Goal: Find specific page/section: Find specific page/section

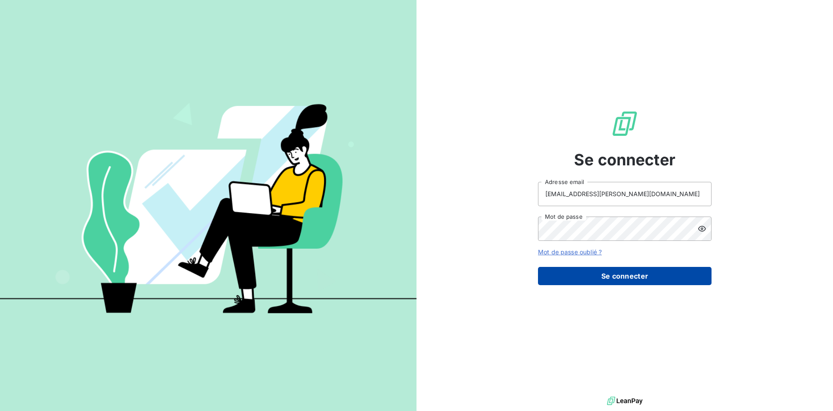
click at [625, 276] on button "Se connecter" at bounding box center [625, 276] width 174 height 18
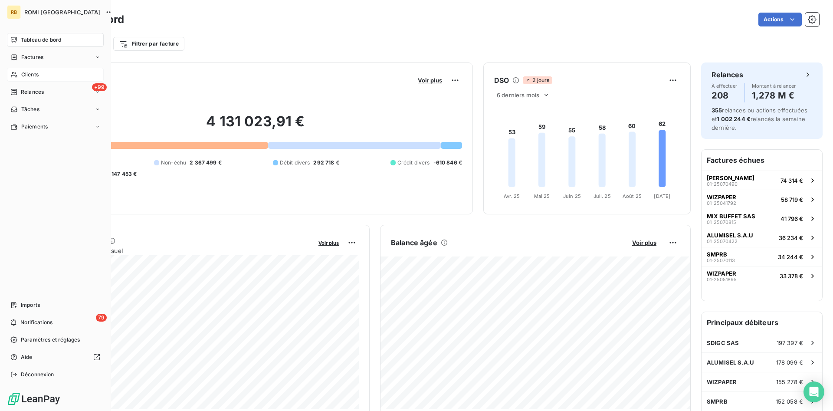
click at [38, 73] on span "Clients" at bounding box center [29, 75] width 17 height 8
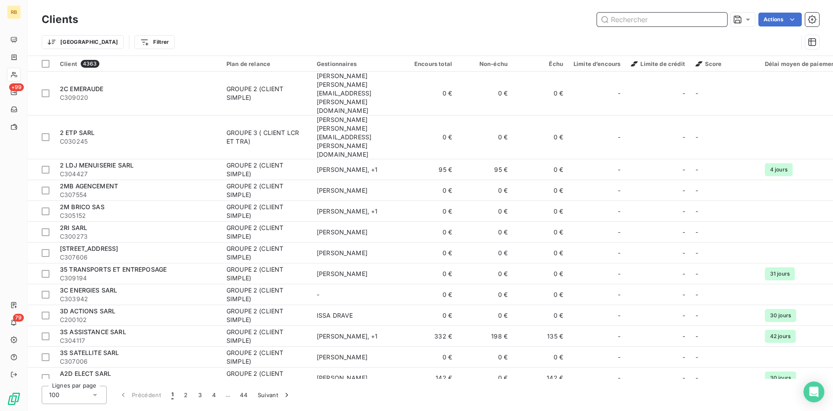
click at [615, 20] on input "text" at bounding box center [662, 20] width 130 height 14
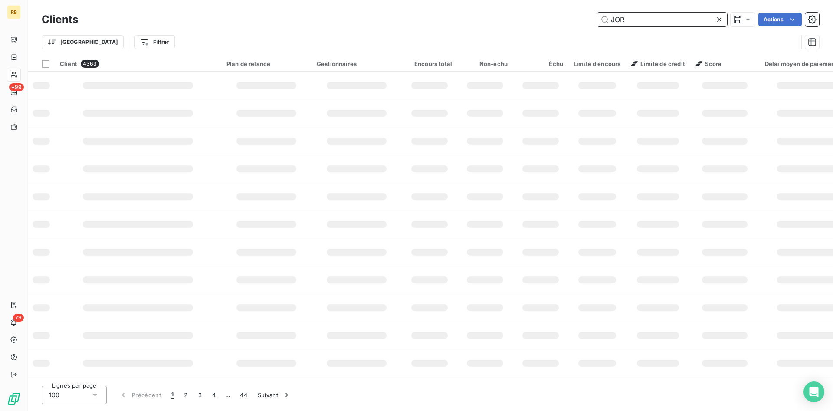
type input "JORK"
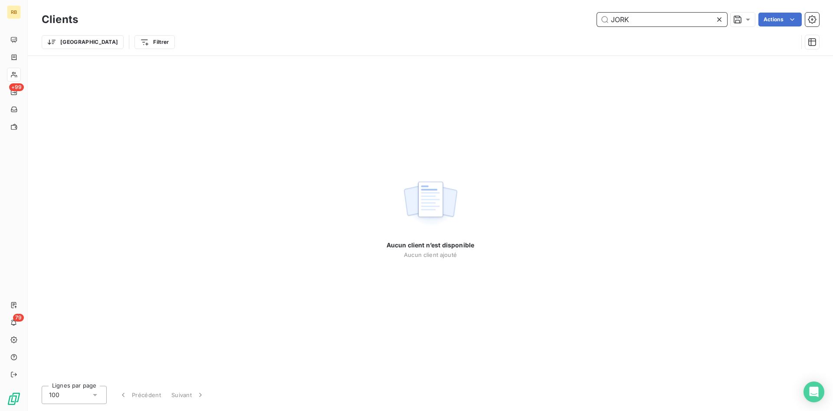
drag, startPoint x: 659, startPoint y: 22, endPoint x: 483, endPoint y: 6, distance: 176.9
click at [597, 13] on input "JORK" at bounding box center [662, 20] width 130 height 14
drag, startPoint x: 659, startPoint y: 21, endPoint x: 562, endPoint y: 20, distance: 96.8
click at [597, 20] on input "JORK" at bounding box center [662, 20] width 130 height 14
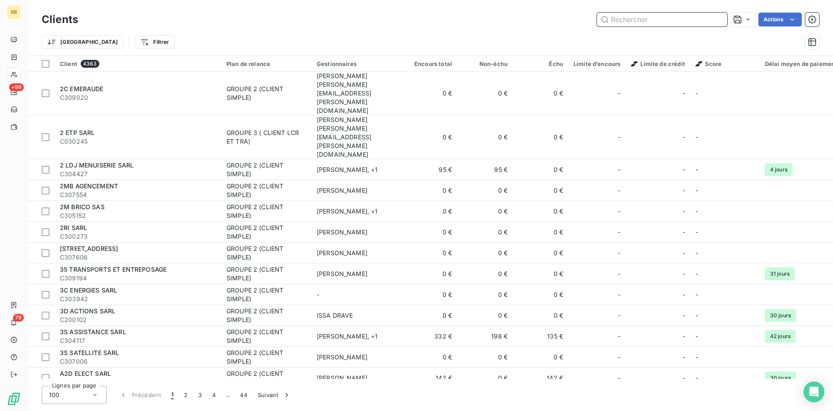
click at [621, 16] on input "text" at bounding box center [662, 20] width 130 height 14
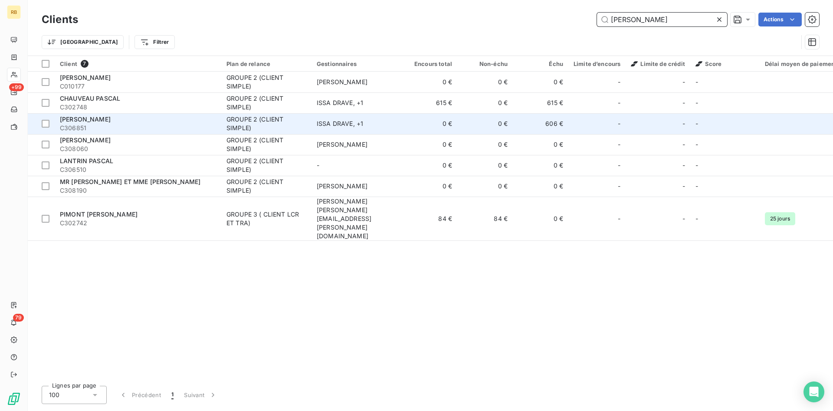
type input "[PERSON_NAME]"
click at [243, 124] on div "GROUPE 2 (CLIENT SIMPLE)" at bounding box center [267, 123] width 80 height 17
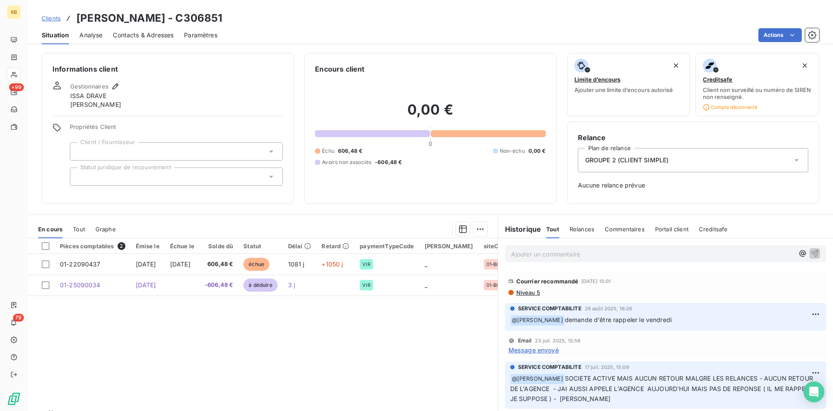
click at [516, 251] on p "Ajouter un commentaire ﻿" at bounding box center [652, 254] width 283 height 11
click at [135, 32] on span "Contacts & Adresses" at bounding box center [143, 35] width 61 height 9
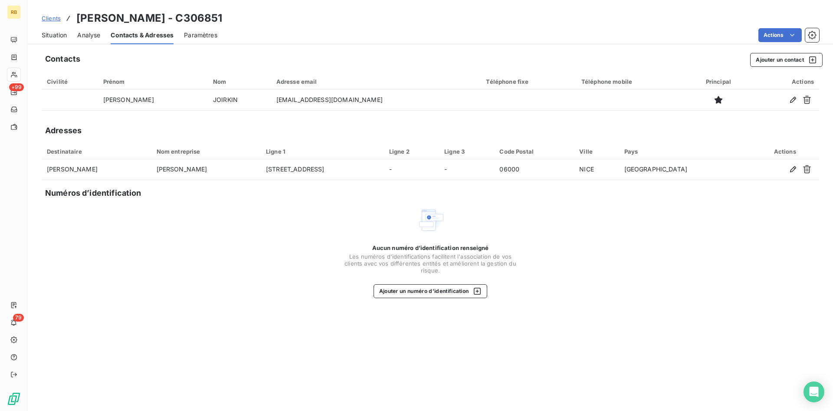
click at [280, 25] on div "Clients [PERSON_NAME] - C306851" at bounding box center [431, 18] width 806 height 16
click at [62, 34] on span "Situation" at bounding box center [54, 35] width 25 height 9
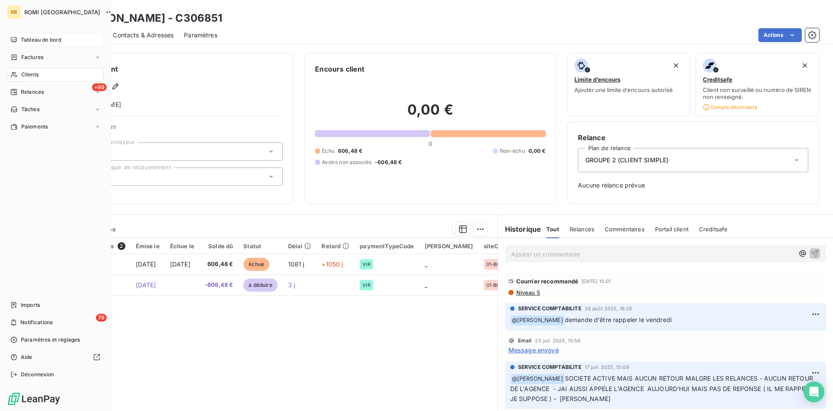
click at [40, 39] on span "Tableau de bord" at bounding box center [41, 40] width 40 height 8
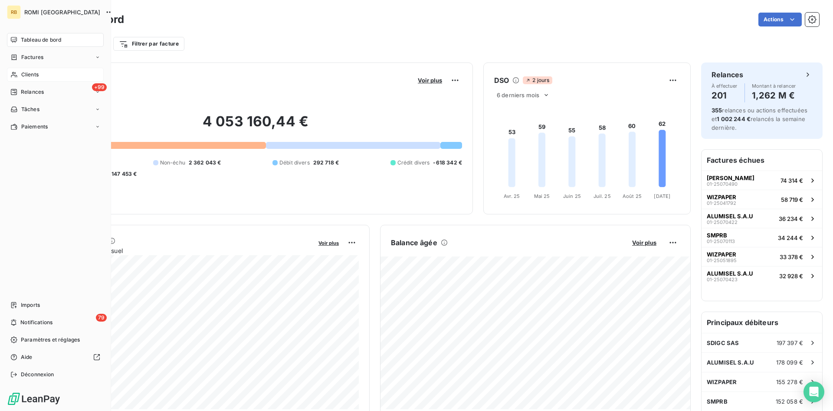
click at [34, 78] on span "Clients" at bounding box center [29, 75] width 17 height 8
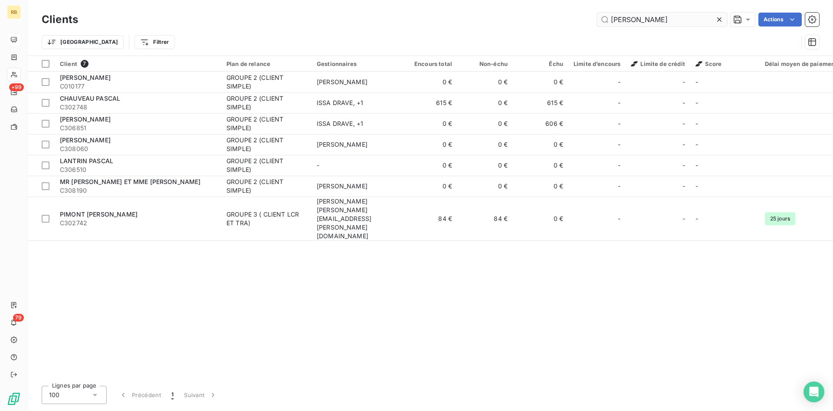
drag, startPoint x: 651, startPoint y: 21, endPoint x: 549, endPoint y: 21, distance: 102.0
click at [597, 21] on input "[PERSON_NAME]" at bounding box center [662, 20] width 130 height 14
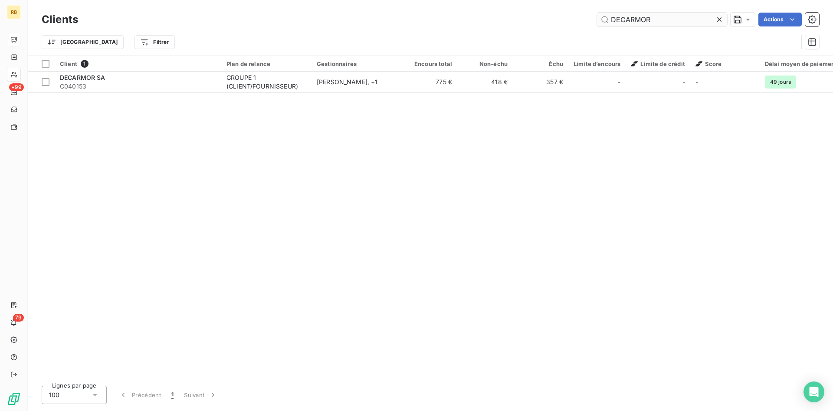
drag, startPoint x: 649, startPoint y: 20, endPoint x: 482, endPoint y: 18, distance: 167.5
click at [597, 18] on input "DECARMOR" at bounding box center [662, 20] width 130 height 14
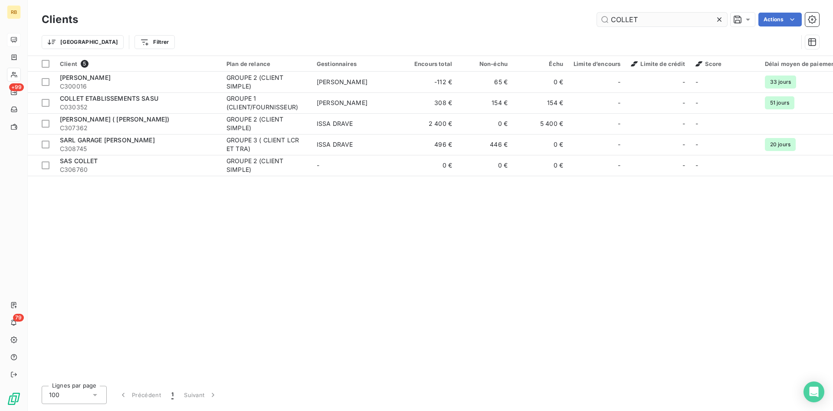
drag, startPoint x: 674, startPoint y: 16, endPoint x: 455, endPoint y: 6, distance: 219.4
click at [597, 13] on input "COLLET" at bounding box center [662, 20] width 130 height 14
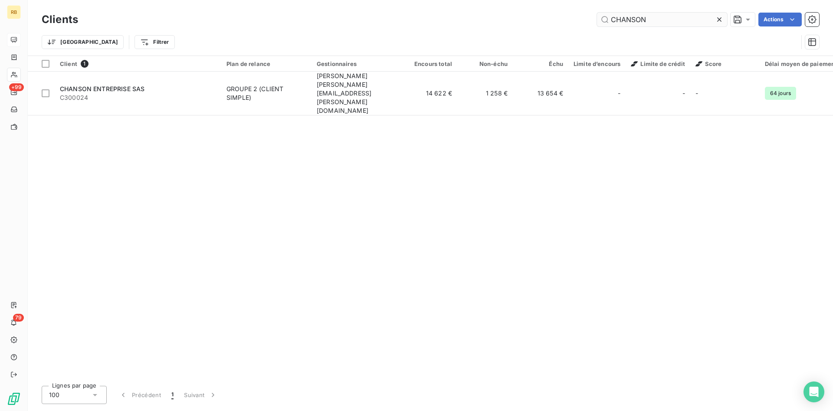
drag, startPoint x: 657, startPoint y: 20, endPoint x: 573, endPoint y: 15, distance: 84.3
click at [597, 15] on input "CHANSON" at bounding box center [662, 20] width 130 height 14
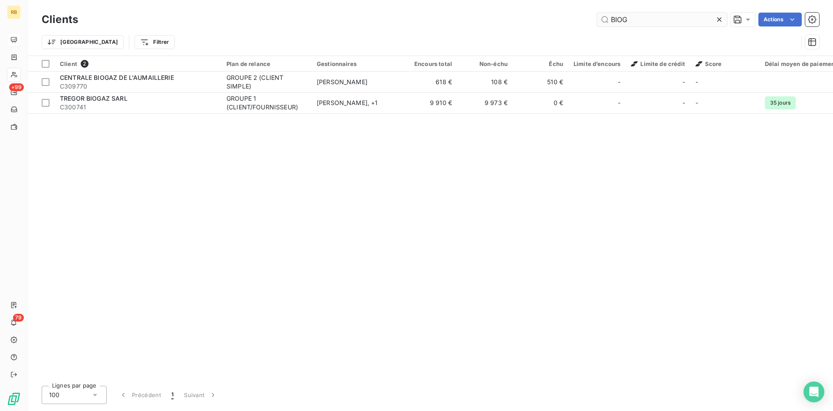
drag, startPoint x: 675, startPoint y: 20, endPoint x: 459, endPoint y: 16, distance: 216.6
click at [597, 16] on input "BIOG" at bounding box center [662, 20] width 130 height 14
drag, startPoint x: 651, startPoint y: 15, endPoint x: 544, endPoint y: 13, distance: 106.8
click at [597, 13] on input "CALAO" at bounding box center [662, 20] width 130 height 14
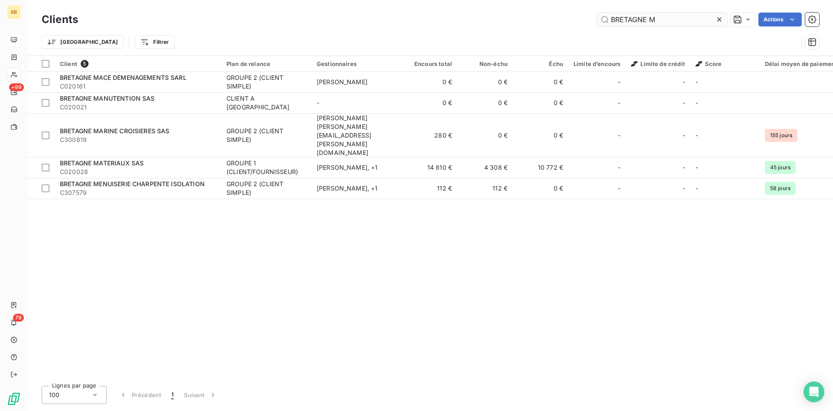
drag, startPoint x: 658, startPoint y: 23, endPoint x: 585, endPoint y: 15, distance: 72.4
click at [597, 15] on input "BRETAGNE M" at bounding box center [662, 20] width 130 height 14
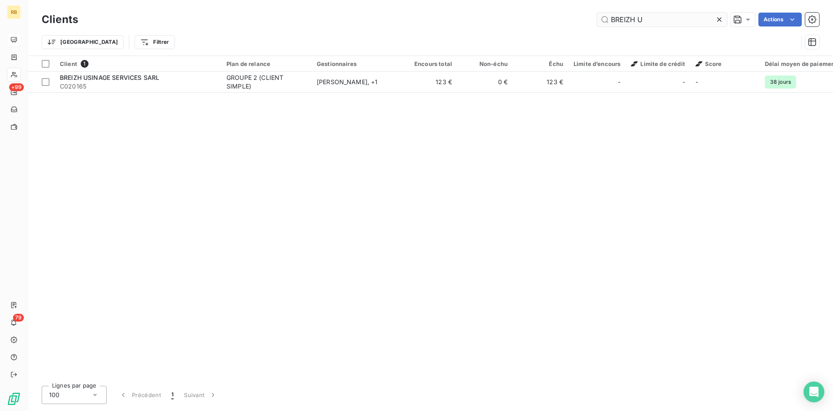
drag, startPoint x: 659, startPoint y: 14, endPoint x: 488, endPoint y: 16, distance: 171.0
click at [597, 16] on input "BREIZH U" at bounding box center [662, 20] width 130 height 14
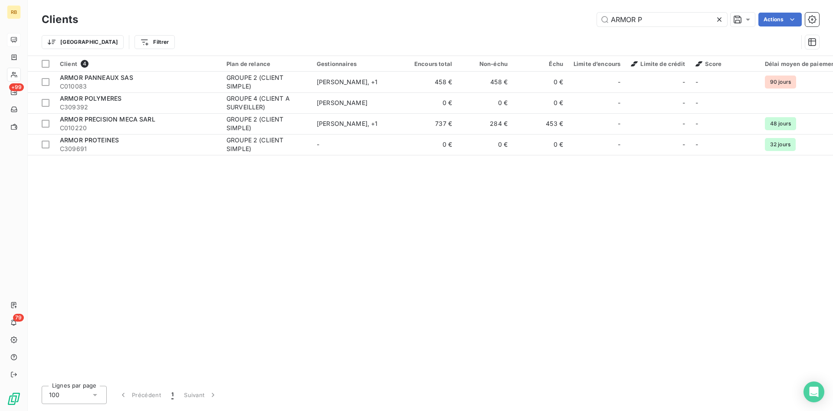
drag, startPoint x: 638, startPoint y: 21, endPoint x: 479, endPoint y: 17, distance: 158.9
click at [597, 16] on input "ARMOR P" at bounding box center [662, 20] width 130 height 14
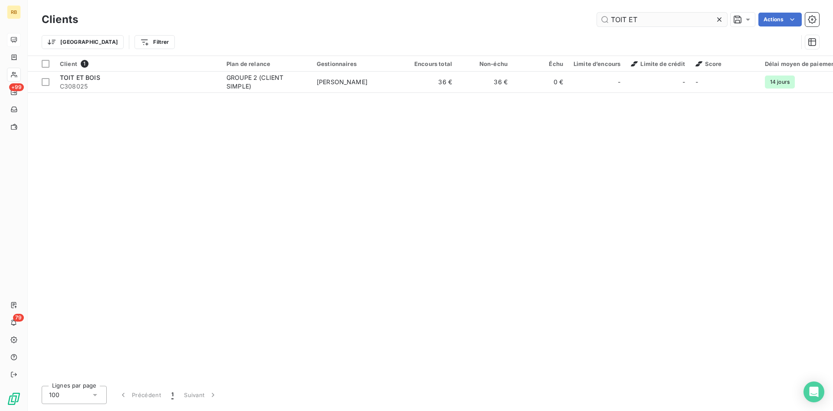
drag, startPoint x: 570, startPoint y: 23, endPoint x: 543, endPoint y: 29, distance: 28.0
click at [597, 26] on input "TOIT ET" at bounding box center [662, 20] width 130 height 14
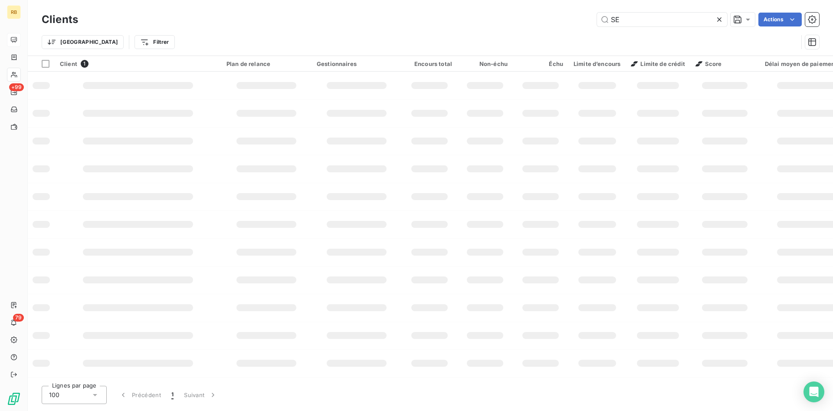
type input "S"
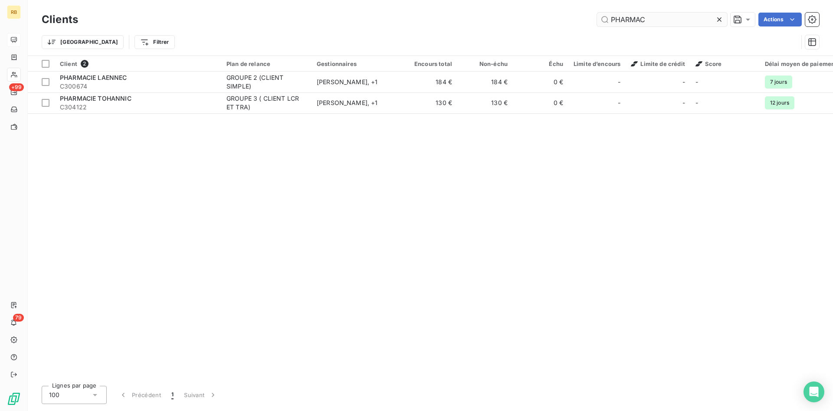
drag, startPoint x: 651, startPoint y: 21, endPoint x: 602, endPoint y: 19, distance: 48.7
click at [602, 19] on input "PHARMAC" at bounding box center [662, 20] width 130 height 14
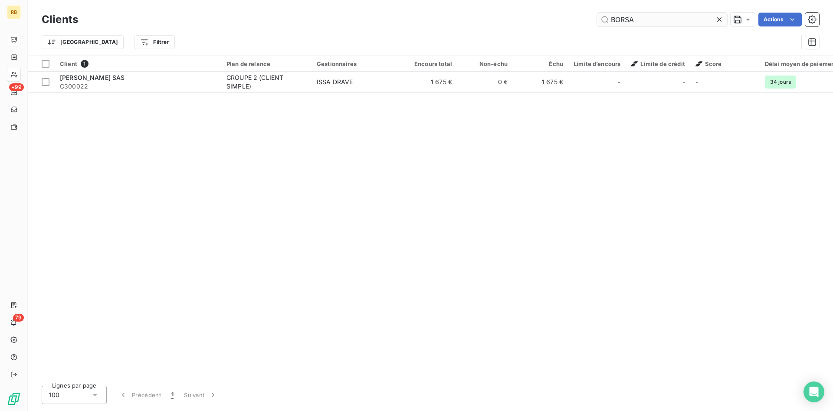
drag, startPoint x: 657, startPoint y: 17, endPoint x: 511, endPoint y: 18, distance: 145.8
click at [597, 18] on input "BORSA" at bounding box center [662, 20] width 130 height 14
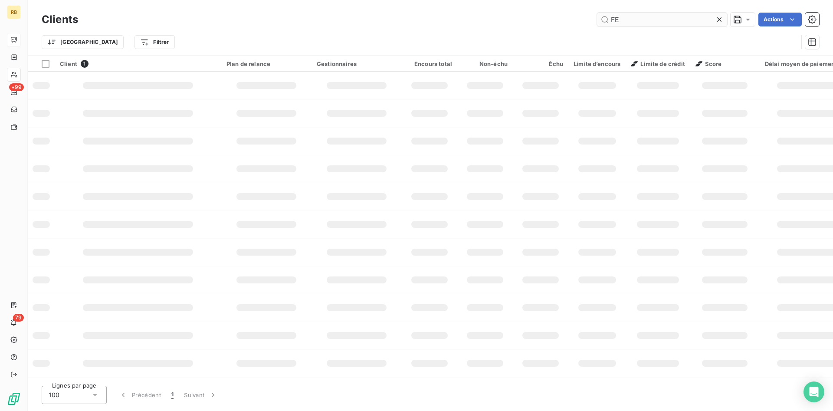
type input "F"
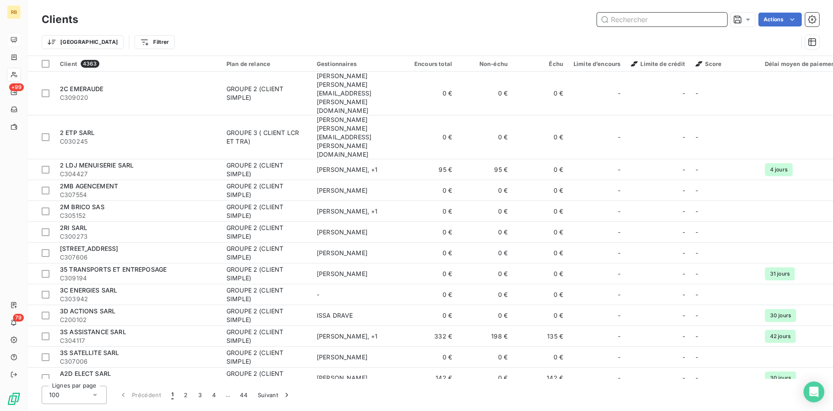
click at [664, 16] on input "text" at bounding box center [662, 20] width 130 height 14
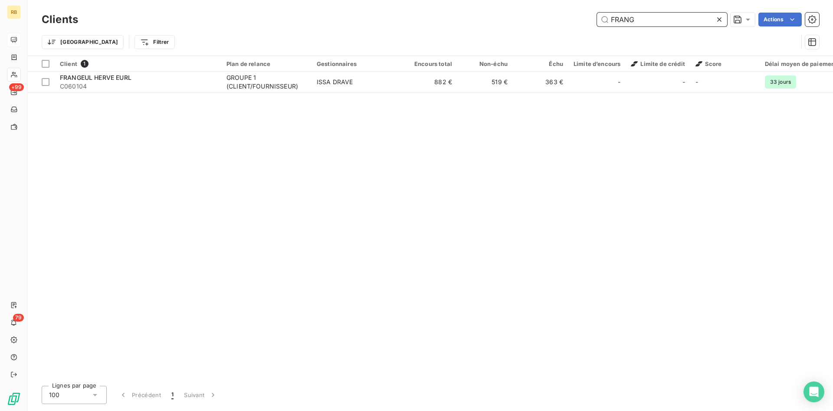
drag, startPoint x: 624, startPoint y: 22, endPoint x: 576, endPoint y: 19, distance: 47.9
click at [597, 19] on input "FRANG" at bounding box center [662, 20] width 130 height 14
drag, startPoint x: 639, startPoint y: 17, endPoint x: 524, endPoint y: 11, distance: 115.6
click at [597, 13] on input "DIB RE" at bounding box center [662, 20] width 130 height 14
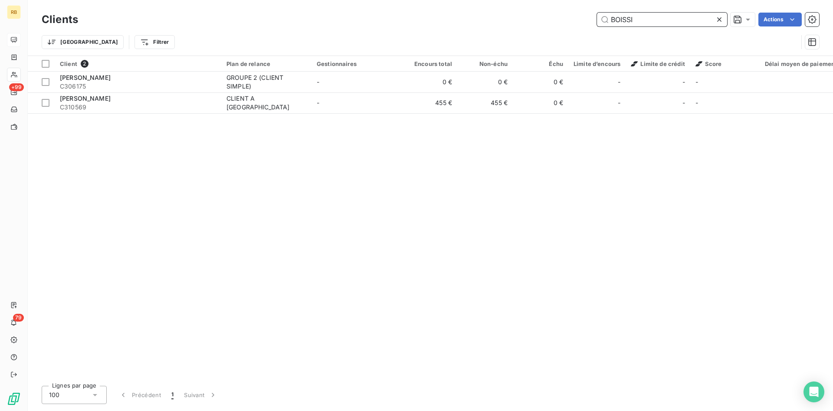
drag, startPoint x: 641, startPoint y: 20, endPoint x: 442, endPoint y: 20, distance: 199.6
click at [597, 20] on input "BOISSI" at bounding box center [662, 20] width 130 height 14
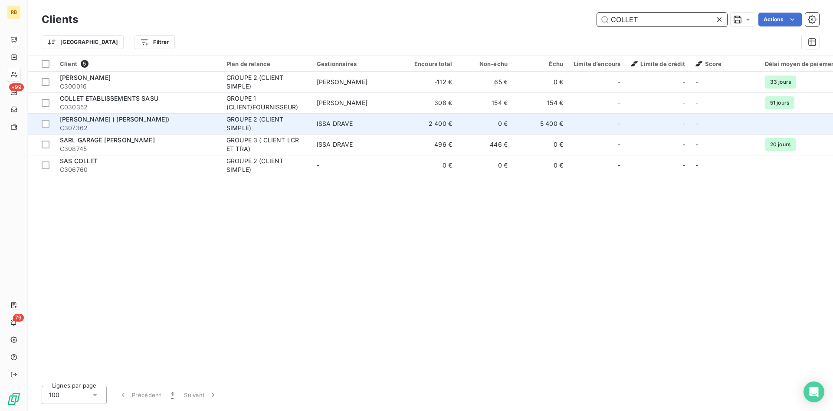
type input "COLLET"
click at [174, 123] on div "[PERSON_NAME] ( [PERSON_NAME])" at bounding box center [138, 119] width 156 height 9
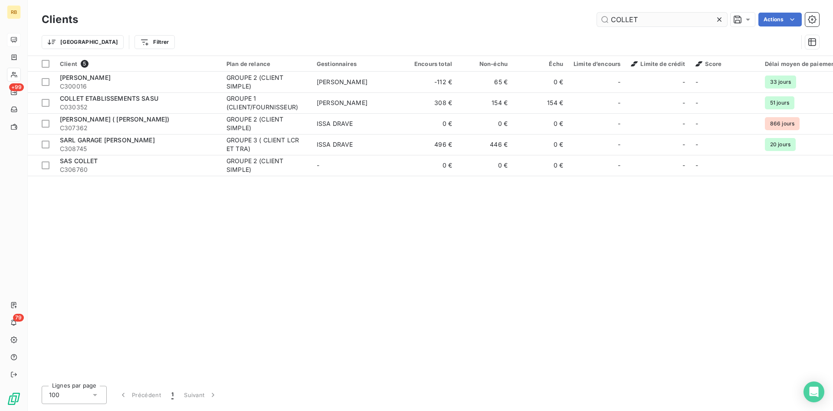
drag, startPoint x: 639, startPoint y: 22, endPoint x: 573, endPoint y: 22, distance: 66.0
click at [597, 22] on input "COLLET" at bounding box center [662, 20] width 130 height 14
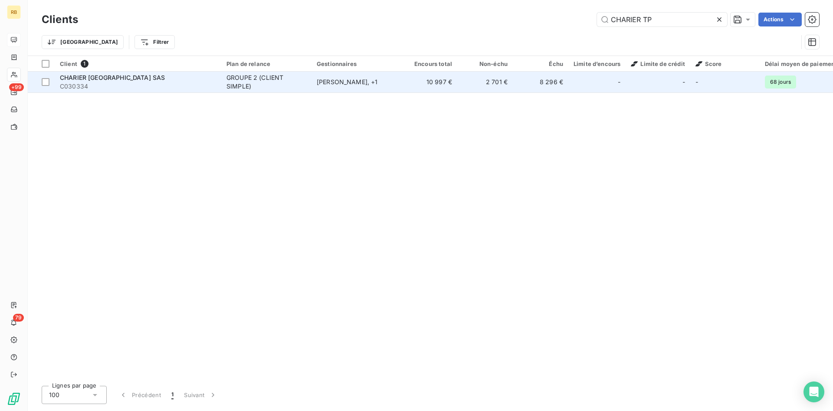
type input "CHARIER TP"
click at [401, 78] on td "[PERSON_NAME] , + 1" at bounding box center [357, 82] width 90 height 21
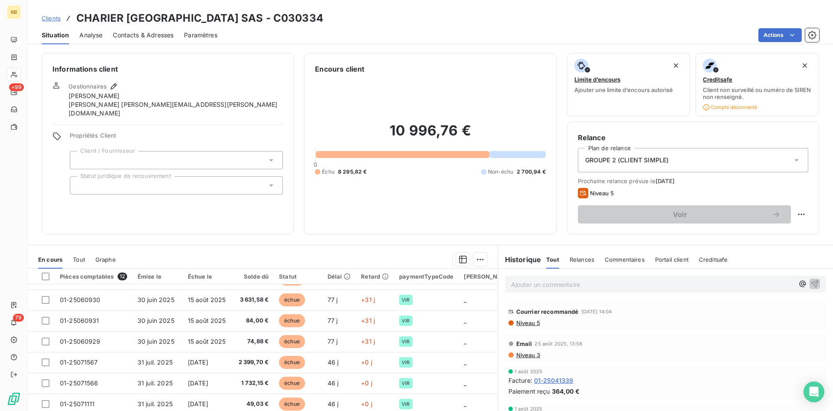
click at [532, 356] on span "Niveau 3" at bounding box center [528, 355] width 25 height 7
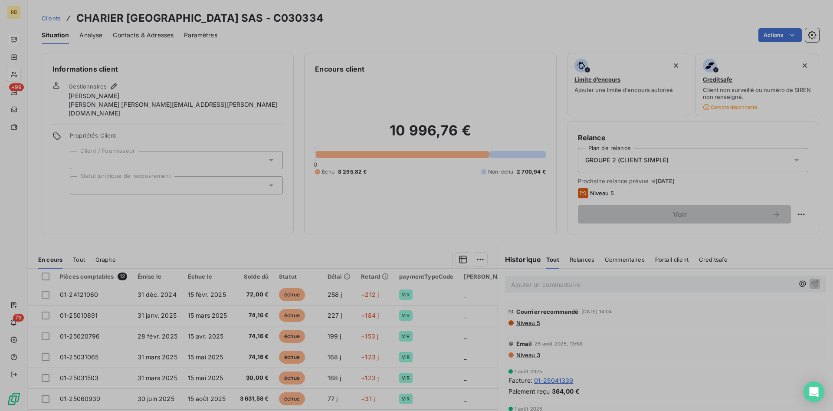
scroll to position [99, 0]
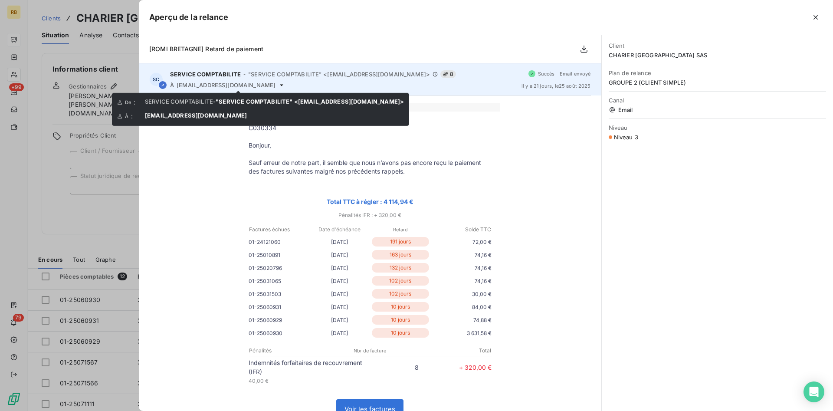
click at [278, 86] on icon at bounding box center [281, 85] width 7 height 7
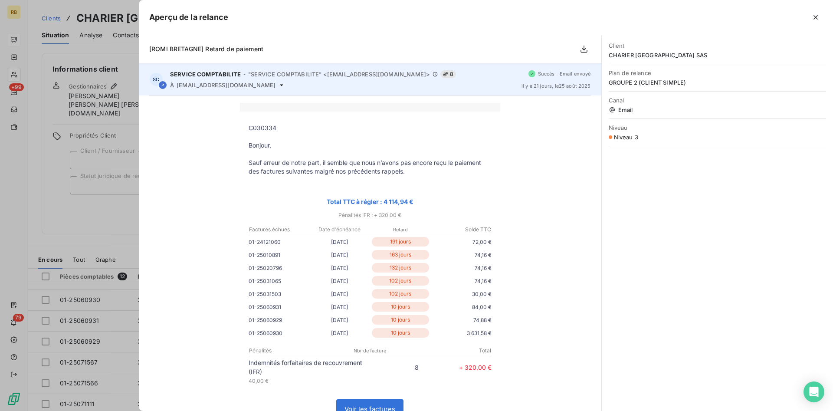
click at [278, 83] on icon at bounding box center [281, 85] width 7 height 7
click at [280, 85] on icon at bounding box center [281, 85] width 3 height 2
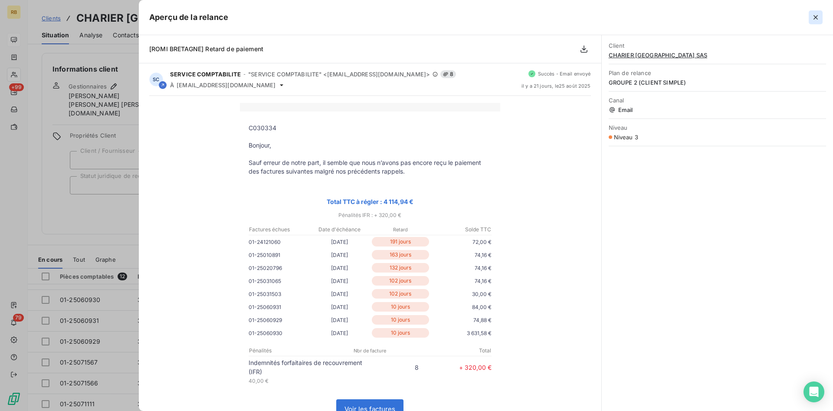
click at [817, 17] on icon "button" at bounding box center [816, 17] width 9 height 9
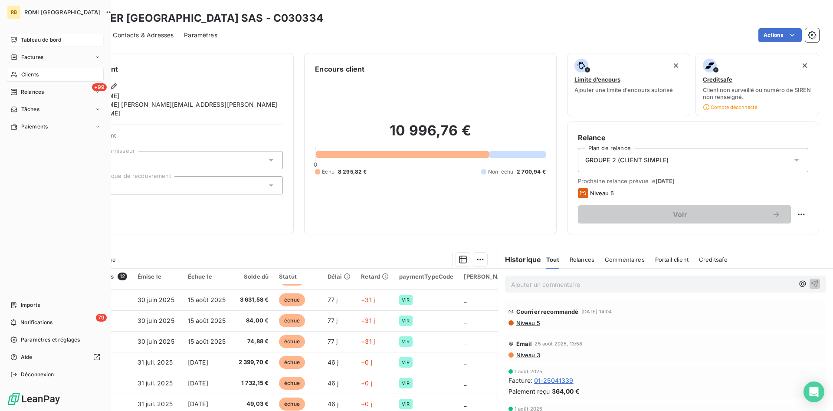
click at [45, 42] on span "Tableau de bord" at bounding box center [41, 40] width 40 height 8
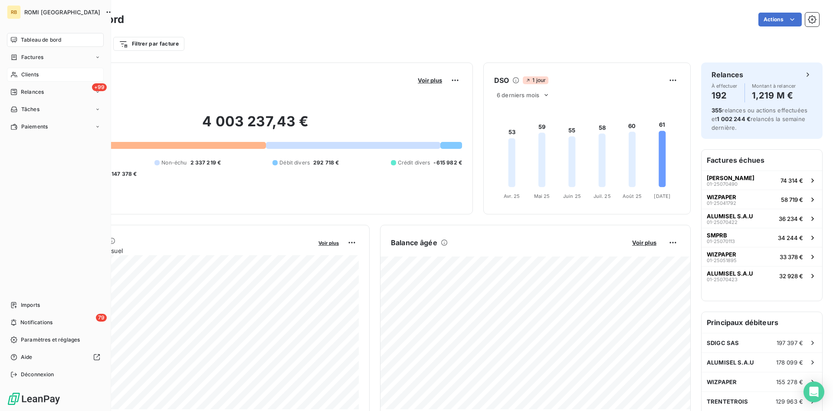
click at [36, 72] on span "Clients" at bounding box center [29, 75] width 17 height 8
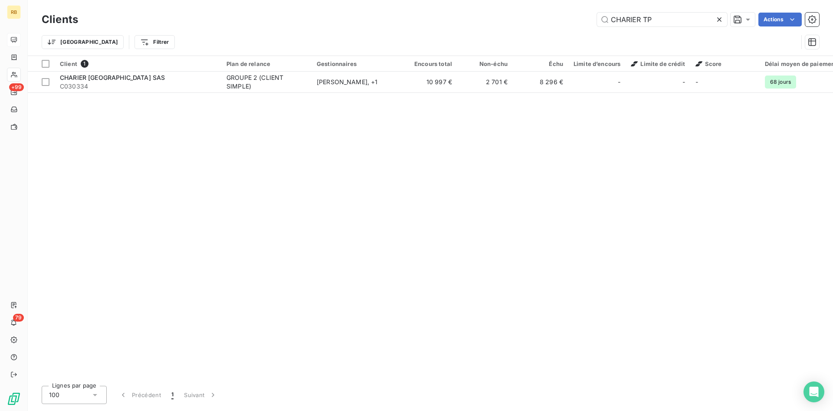
drag, startPoint x: 668, startPoint y: 17, endPoint x: 309, endPoint y: 18, distance: 358.5
click at [597, 16] on input "CHARIER TP" at bounding box center [662, 20] width 130 height 14
type input "c"
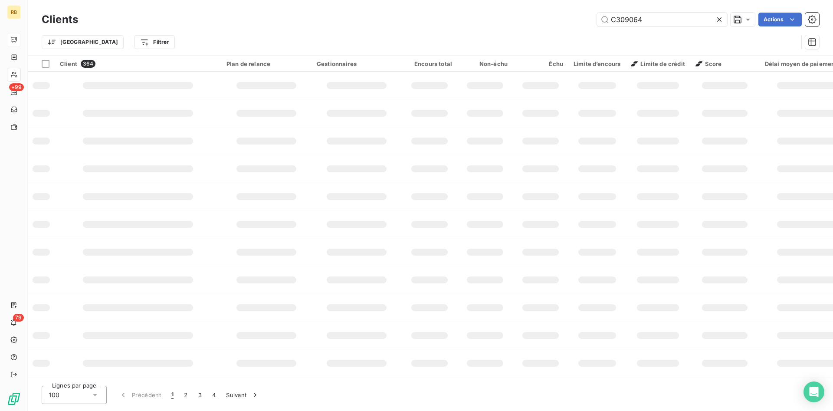
type input "C309064"
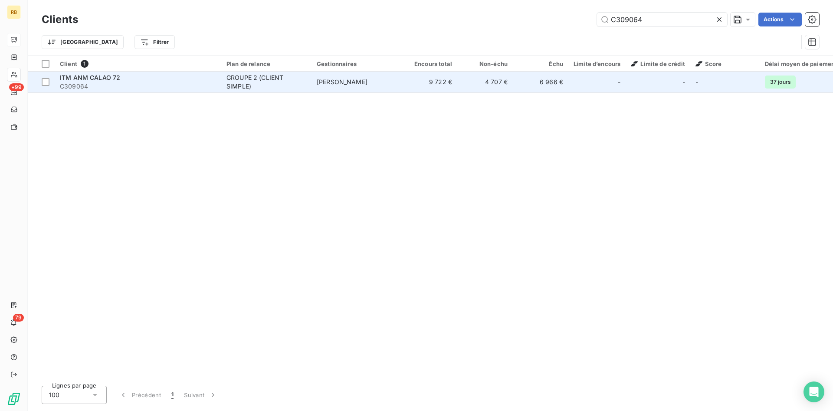
click at [248, 84] on div "GROUPE 2 (CLIENT SIMPLE)" at bounding box center [267, 81] width 80 height 17
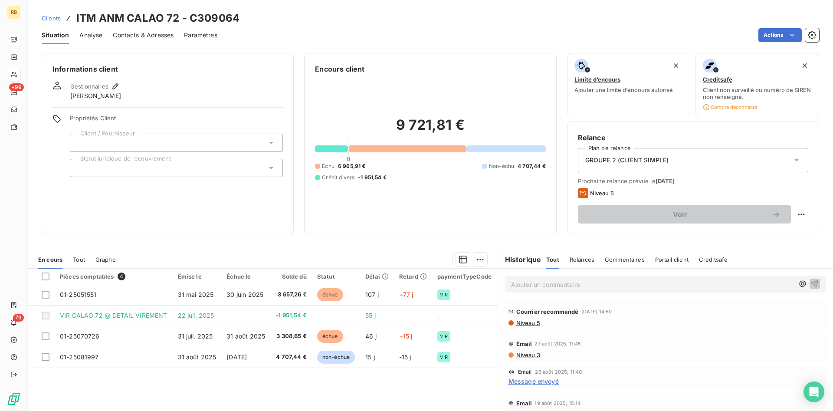
click at [133, 33] on span "Contacts & Adresses" at bounding box center [143, 35] width 61 height 9
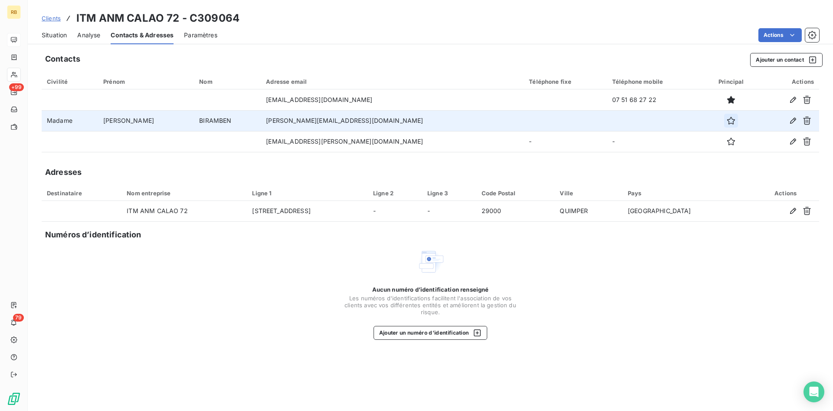
click at [727, 118] on icon "button" at bounding box center [731, 120] width 9 height 9
click at [57, 36] on span "Situation" at bounding box center [54, 35] width 25 height 9
